Goal: Task Accomplishment & Management: Manage account settings

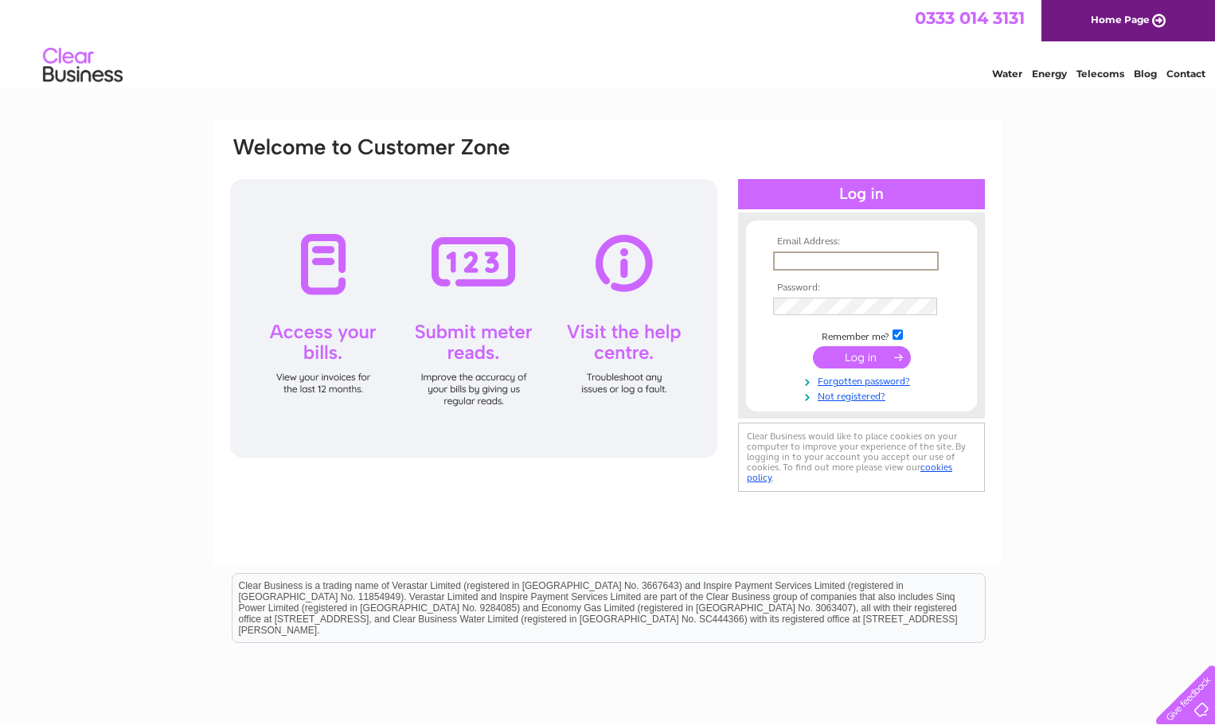
click at [857, 264] on input "text" at bounding box center [856, 261] width 166 height 19
type input "trisha.miller@sunamp.com"
click at [871, 294] on td at bounding box center [861, 306] width 185 height 25
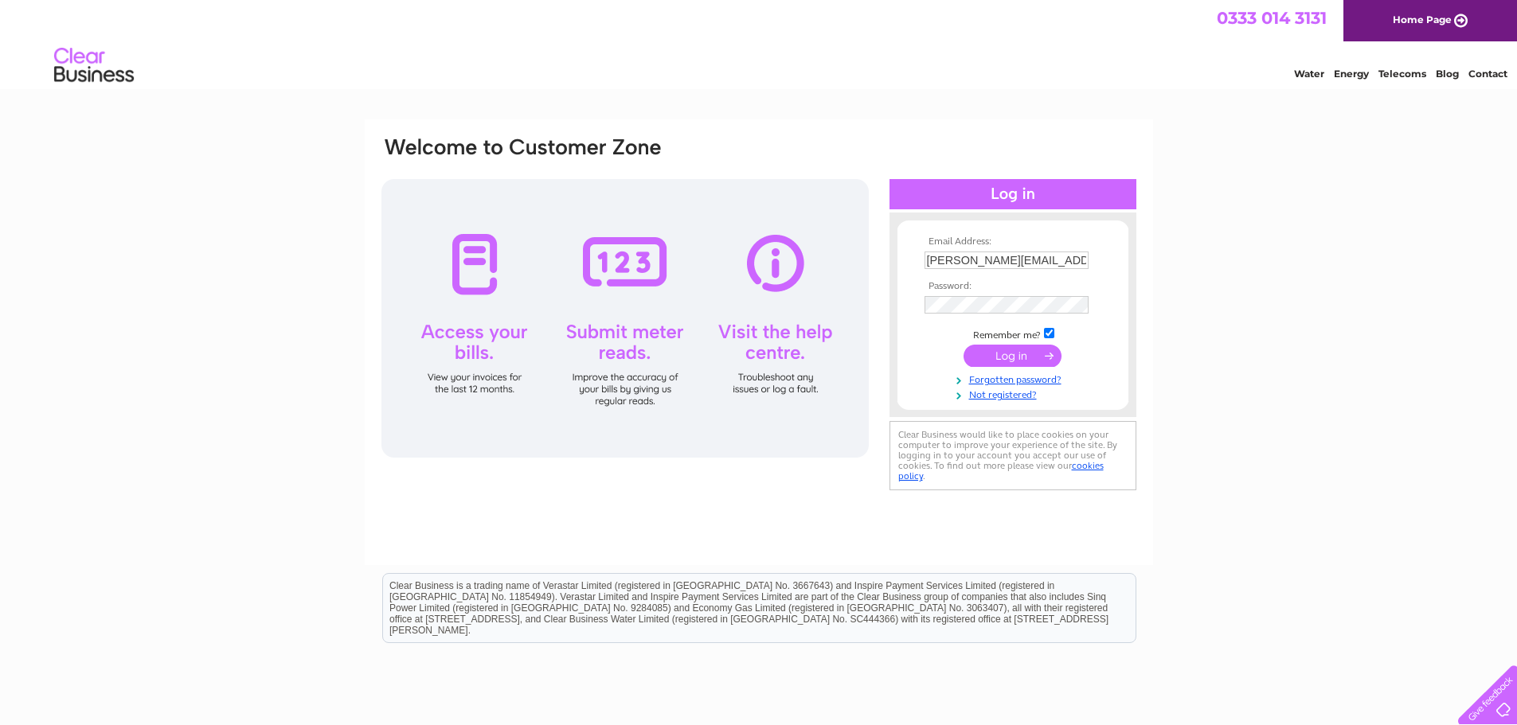
click at [1029, 359] on input "submit" at bounding box center [1012, 356] width 98 height 22
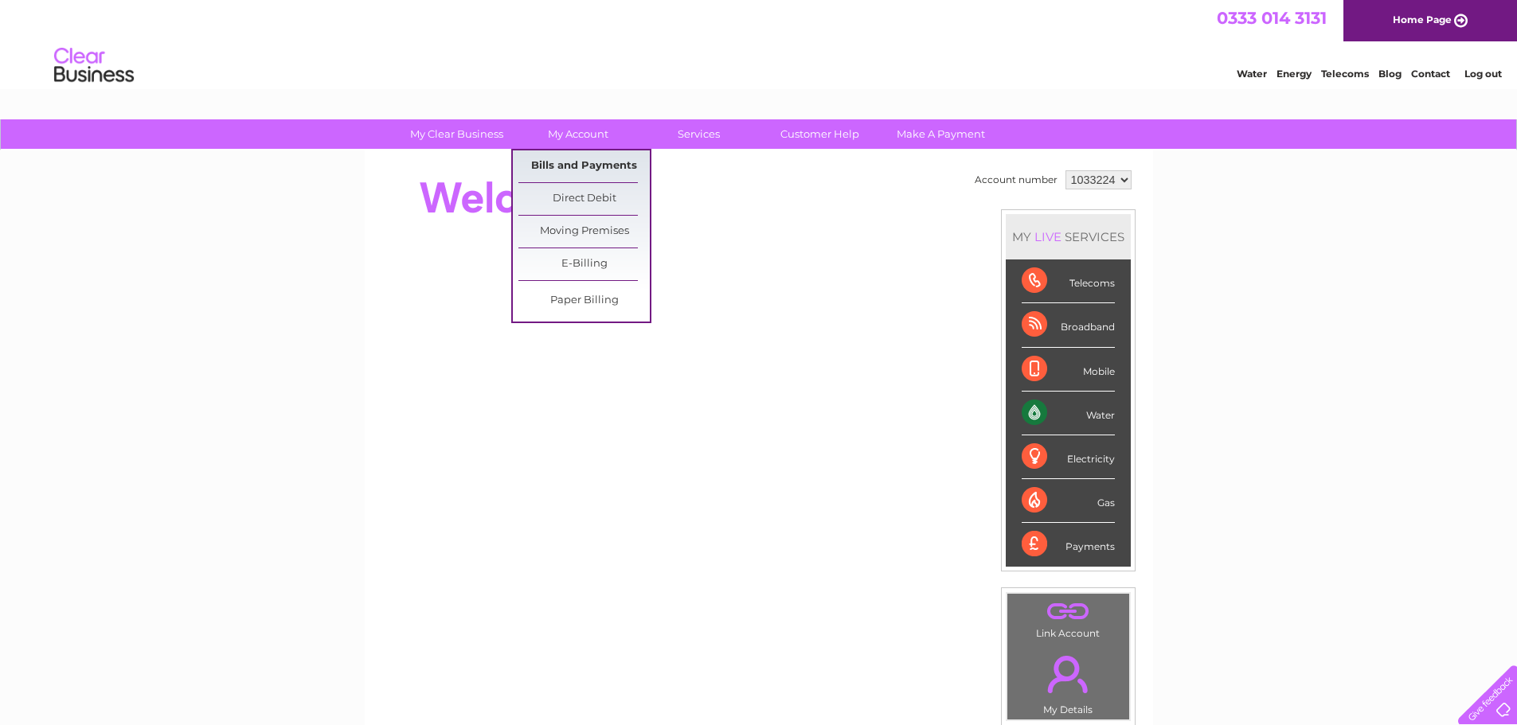
click at [587, 162] on link "Bills and Payments" at bounding box center [583, 166] width 131 height 32
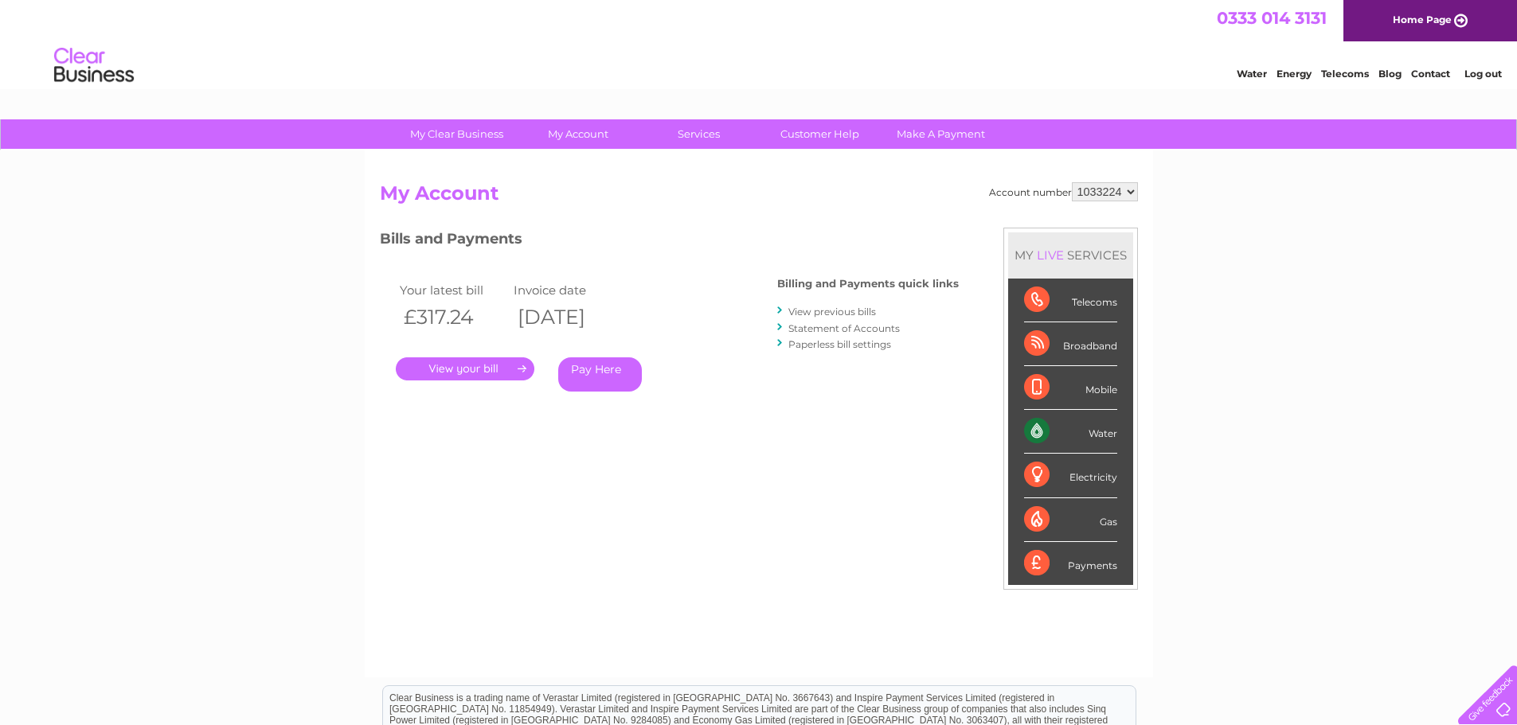
click at [835, 308] on link "View previous bills" at bounding box center [832, 312] width 88 height 12
